Goal: Use online tool/utility: Utilize a website feature to perform a specific function

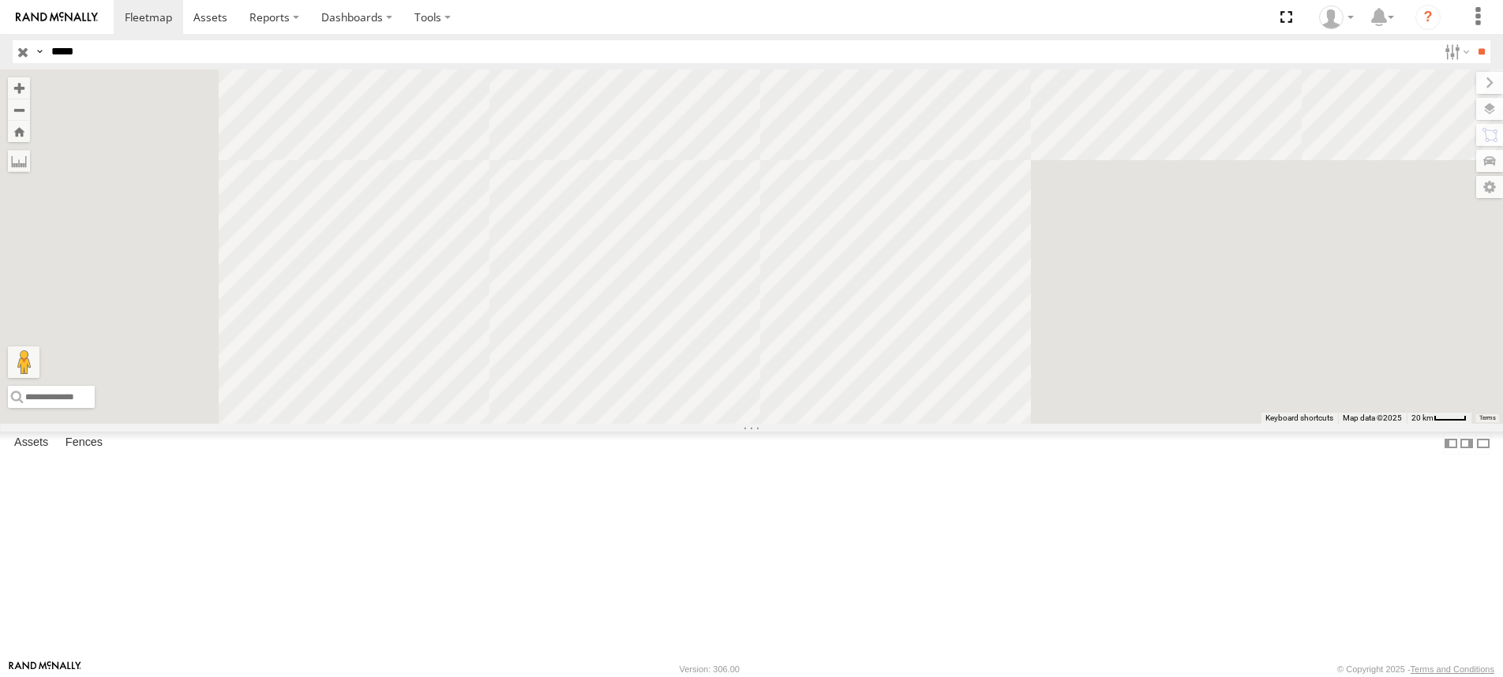
drag, startPoint x: 591, startPoint y: 476, endPoint x: 762, endPoint y: 244, distance: 288.0
click at [746, 248] on div "PM728" at bounding box center [751, 246] width 1503 height 354
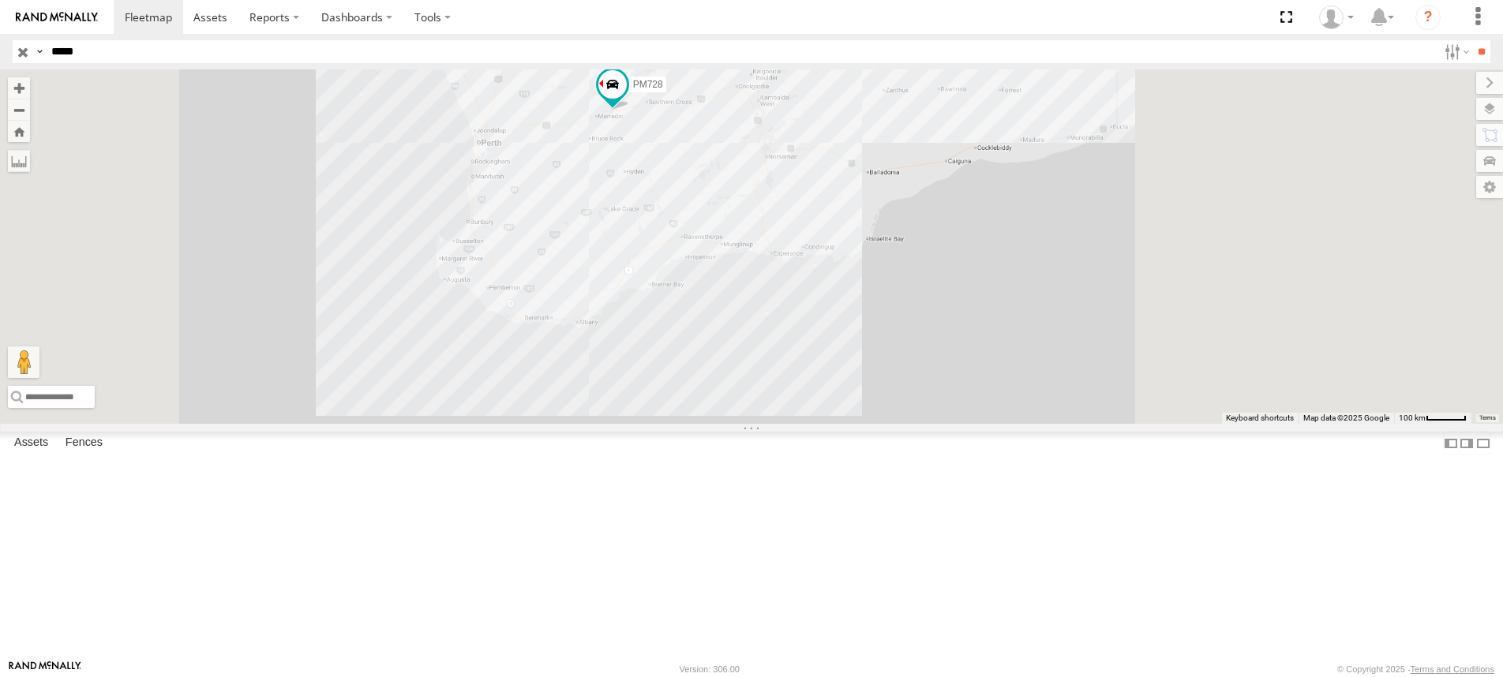
click at [759, 424] on div "PM728" at bounding box center [751, 246] width 1503 height 354
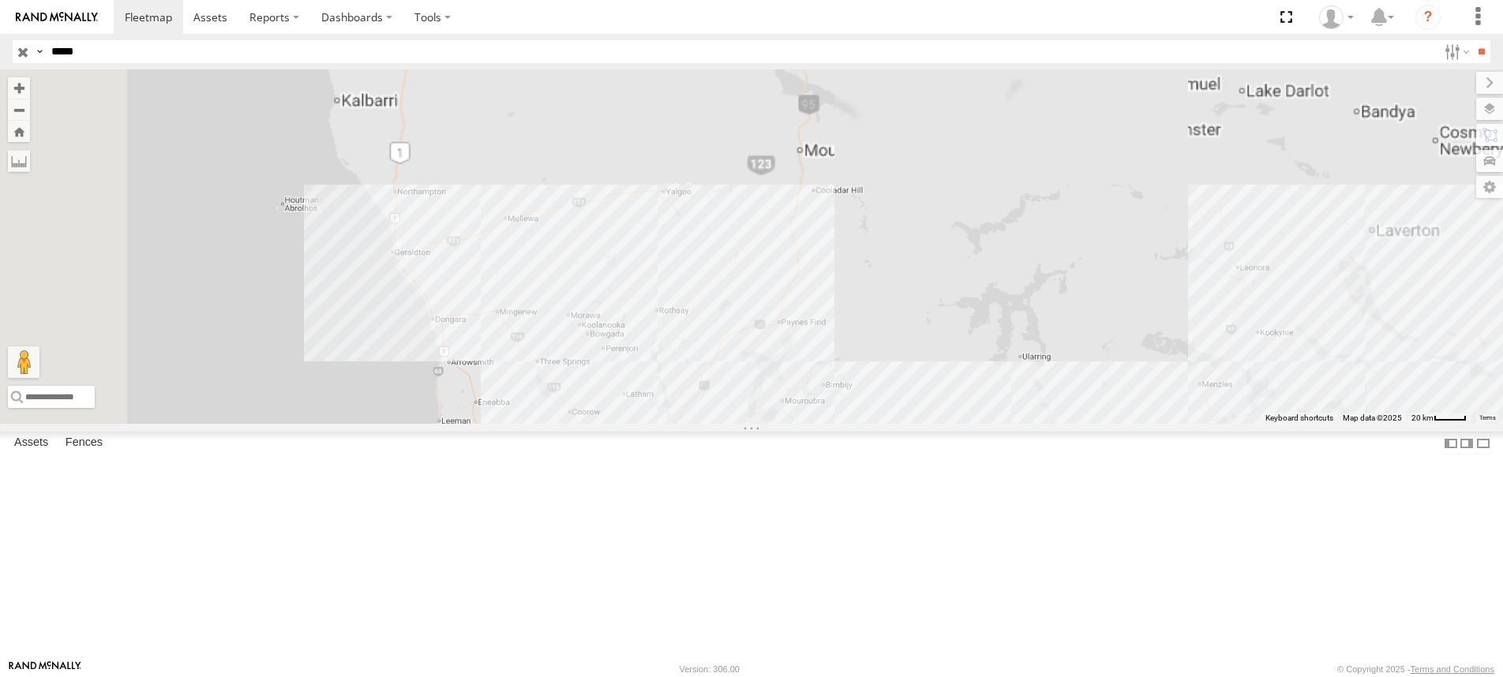
drag, startPoint x: 728, startPoint y: 201, endPoint x: 682, endPoint y: 599, distance: 400.5
click at [682, 424] on div "PM728" at bounding box center [751, 246] width 1503 height 354
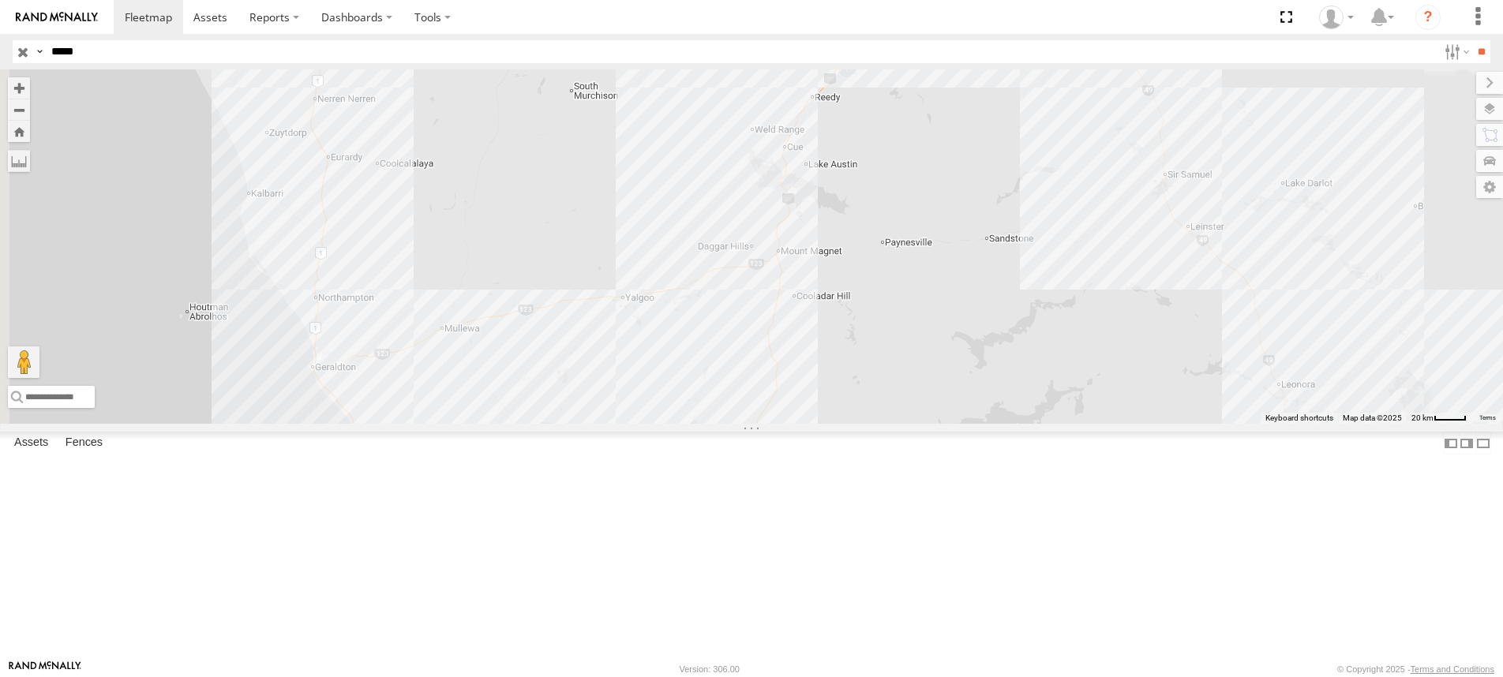
drag, startPoint x: 573, startPoint y: 168, endPoint x: 701, endPoint y: 489, distance: 345.0
click at [701, 424] on div "PM728" at bounding box center [751, 246] width 1503 height 354
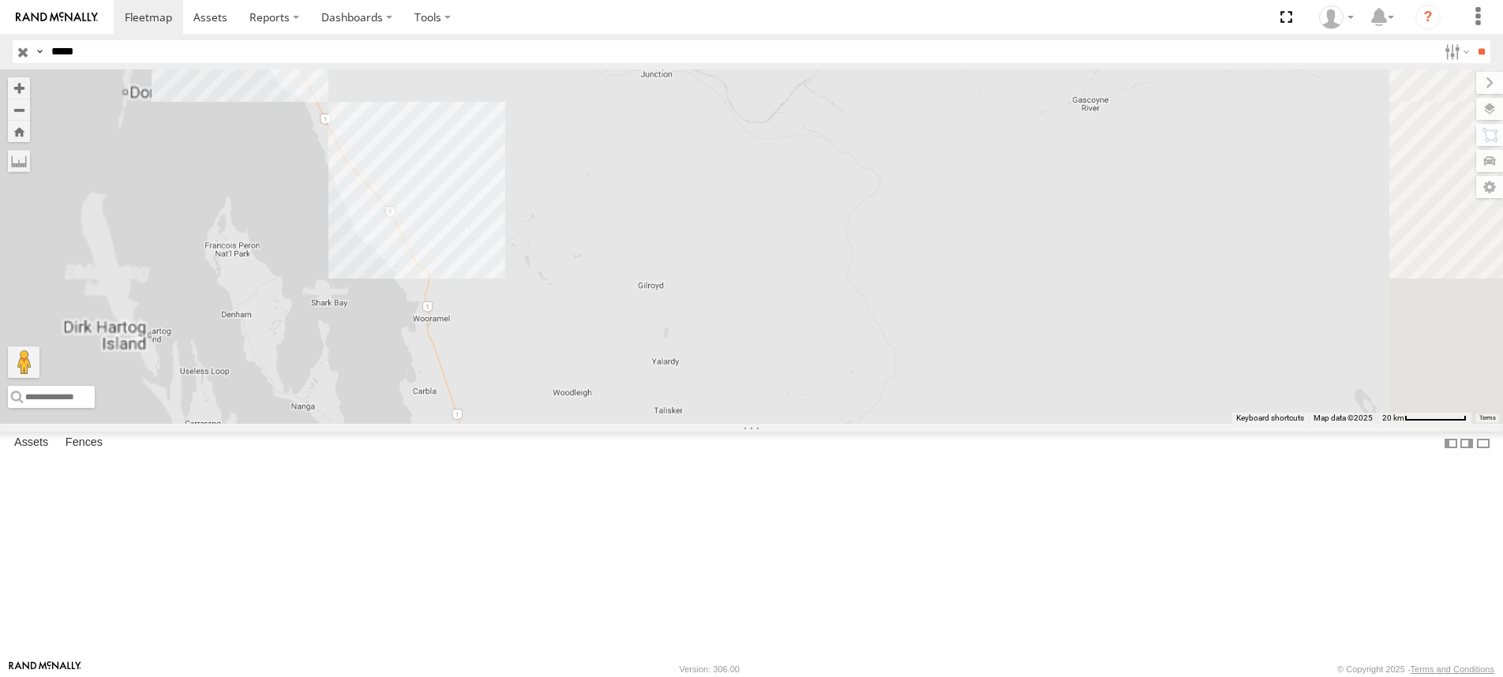
drag, startPoint x: 673, startPoint y: 356, endPoint x: 713, endPoint y: 458, distance: 109.5
click at [713, 424] on div "PM728" at bounding box center [751, 246] width 1503 height 354
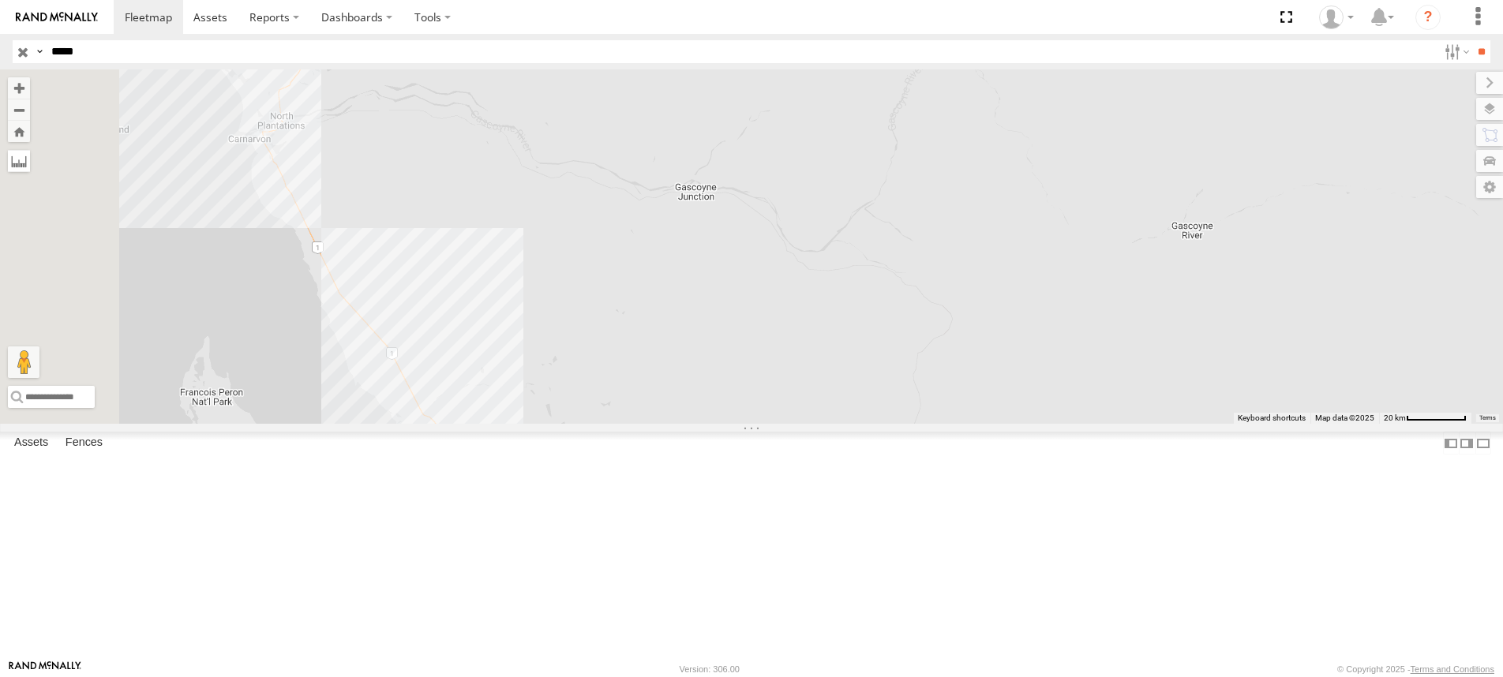
click at [30, 155] on label at bounding box center [19, 161] width 22 height 22
click at [0, 0] on label at bounding box center [0, 0] width 0 height 0
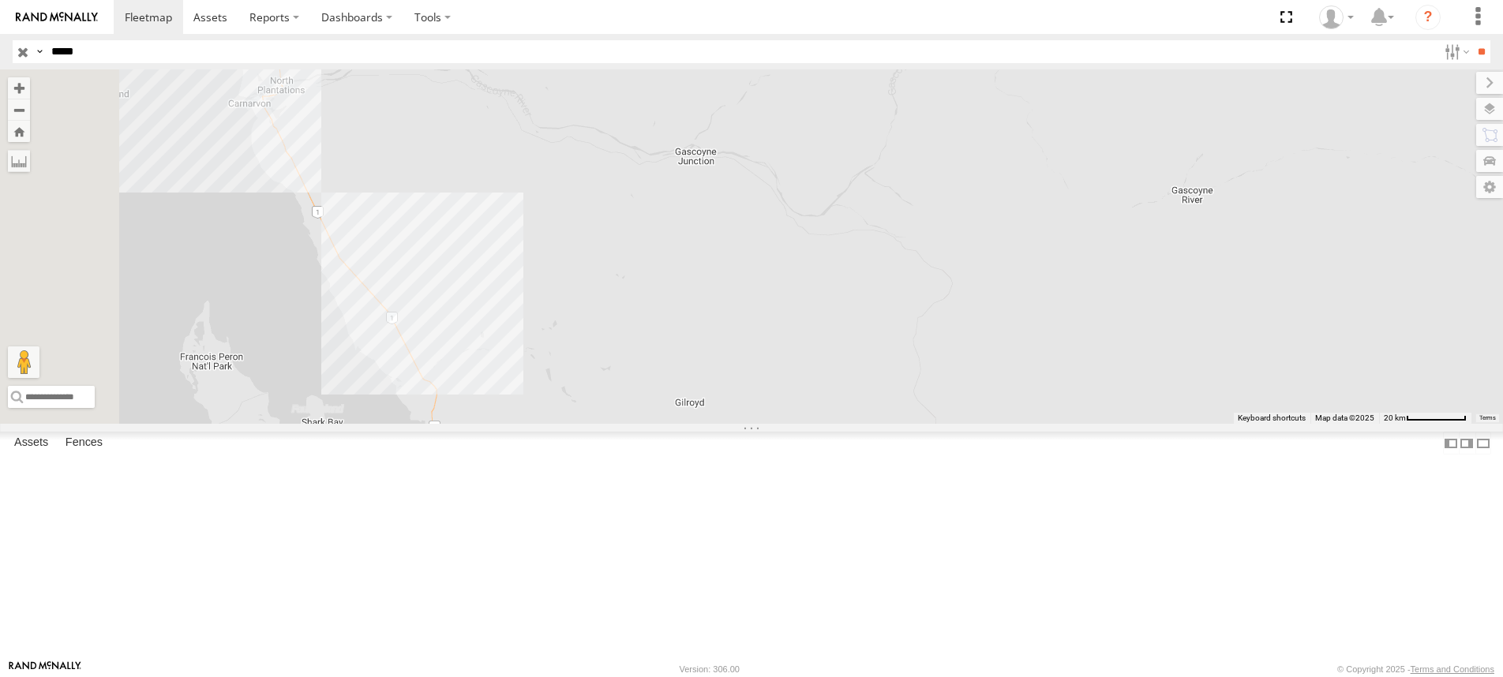
drag, startPoint x: 719, startPoint y: 526, endPoint x: 718, endPoint y: 454, distance: 72.6
click at [718, 424] on div "PM728" at bounding box center [751, 246] width 1503 height 354
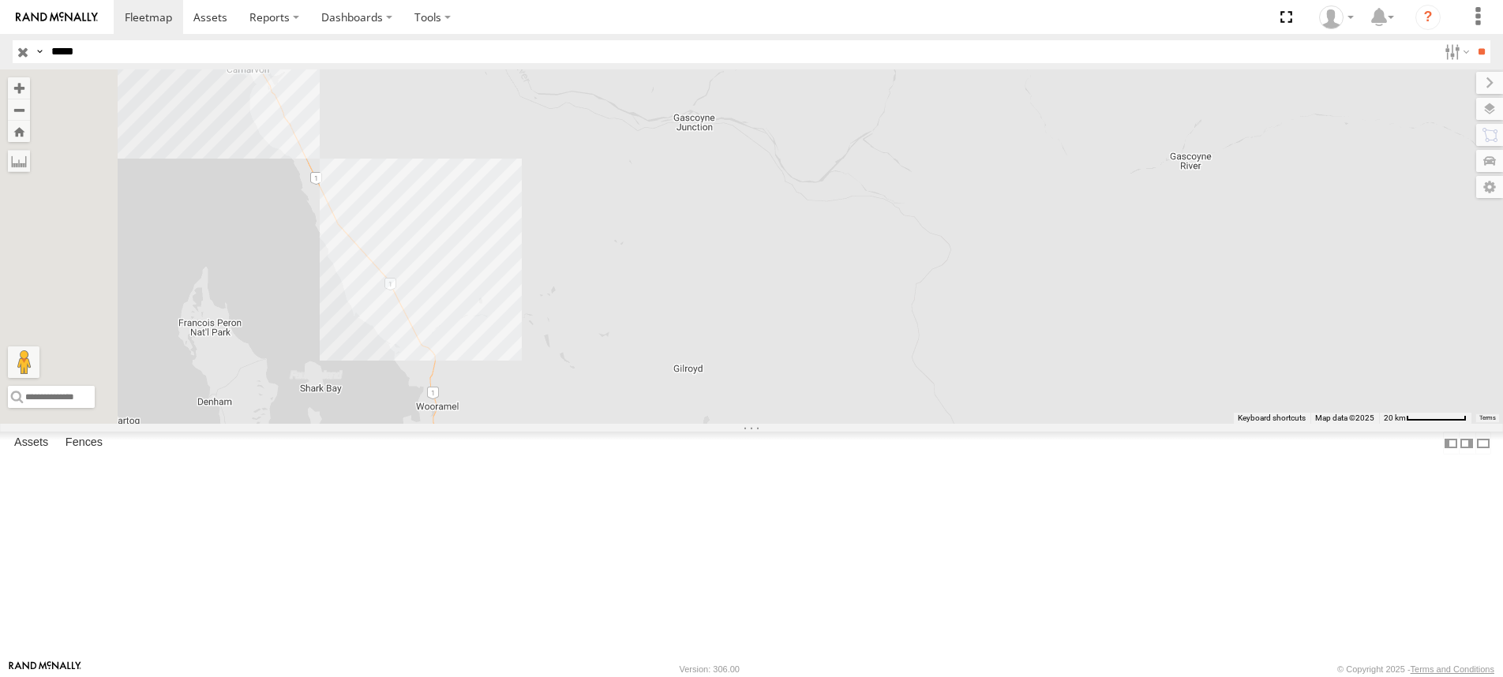
click at [631, 424] on div "PM728" at bounding box center [751, 246] width 1503 height 354
click at [460, 185] on div "PM728" at bounding box center [751, 246] width 1503 height 354
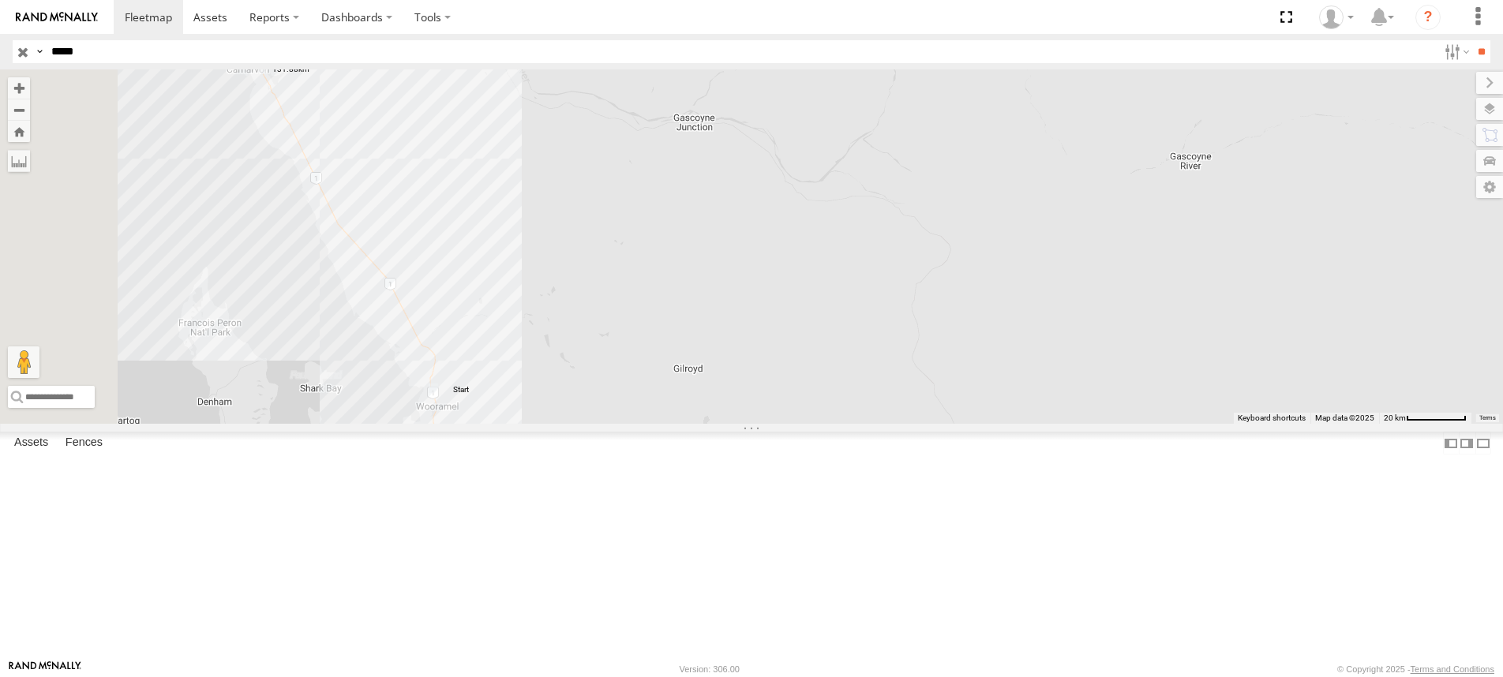
click at [0, 0] on label at bounding box center [0, 0] width 0 height 0
